Goal: Find specific page/section: Find specific page/section

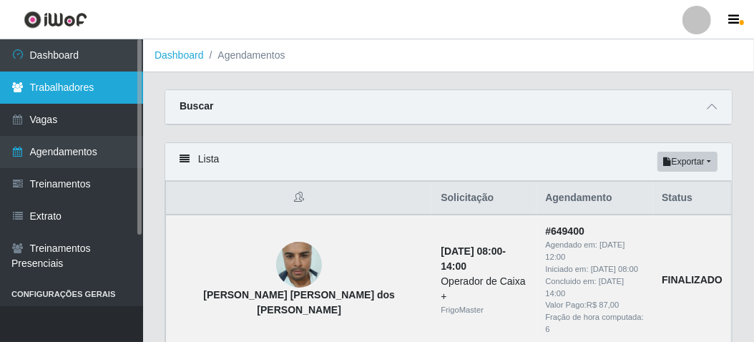
click at [72, 74] on link "Trabalhadores" at bounding box center [71, 88] width 143 height 32
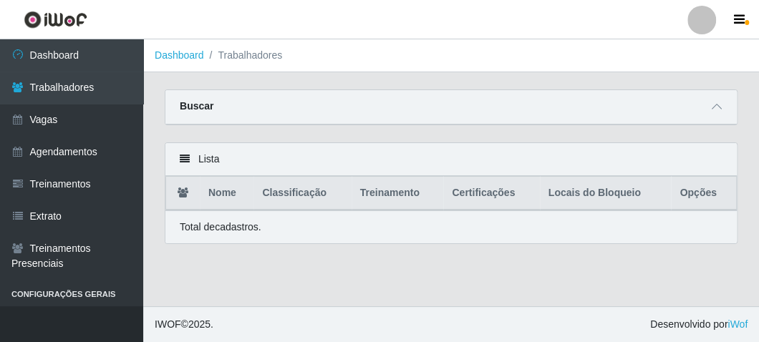
click at [187, 162] on icon at bounding box center [185, 159] width 10 height 10
click at [201, 159] on div "Lista" at bounding box center [450, 159] width 571 height 33
click at [305, 112] on div "Buscar" at bounding box center [450, 107] width 571 height 34
click at [720, 108] on icon at bounding box center [716, 107] width 10 height 10
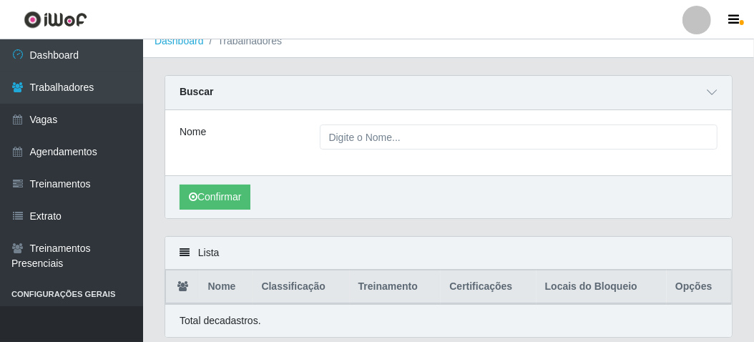
scroll to position [60, 0]
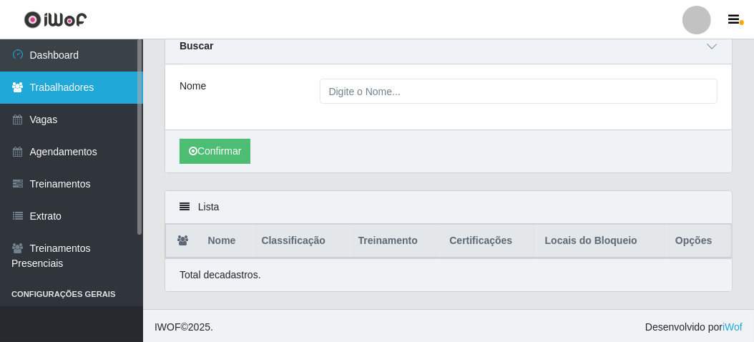
click at [63, 88] on link "Trabalhadores" at bounding box center [71, 88] width 143 height 32
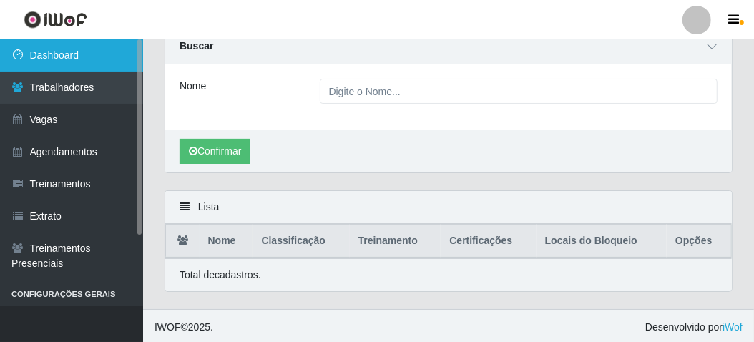
click at [69, 58] on link "Dashboard" at bounding box center [71, 55] width 143 height 32
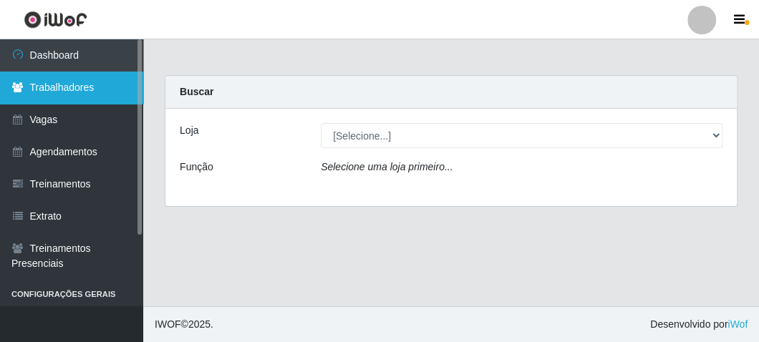
click at [74, 80] on link "Trabalhadores" at bounding box center [71, 88] width 143 height 32
